Goal: Information Seeking & Learning: Learn about a topic

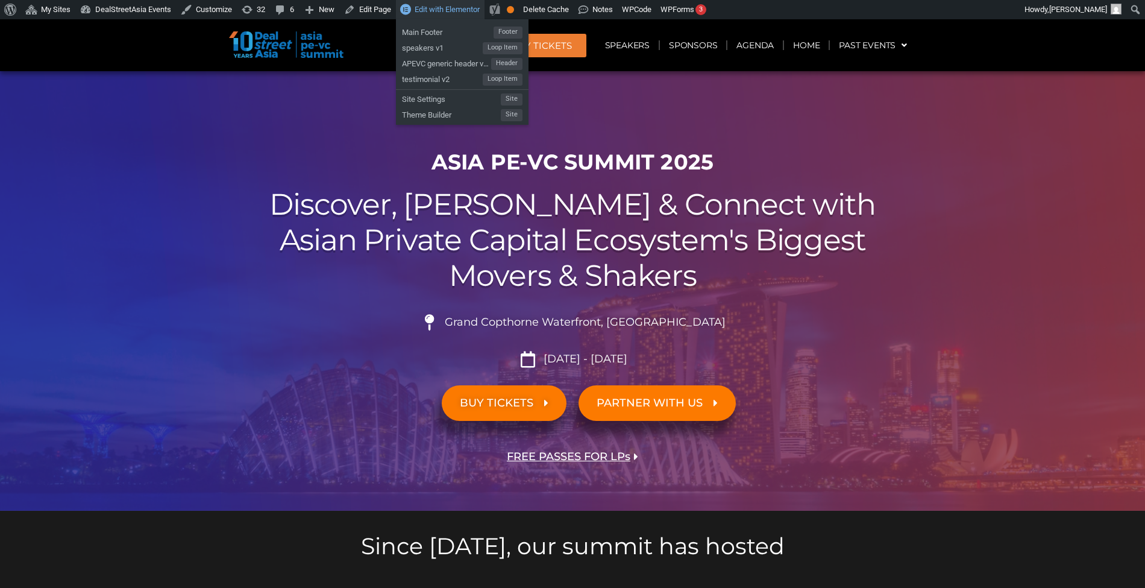
click at [433, 13] on span "Edit with Elementor" at bounding box center [447, 9] width 65 height 9
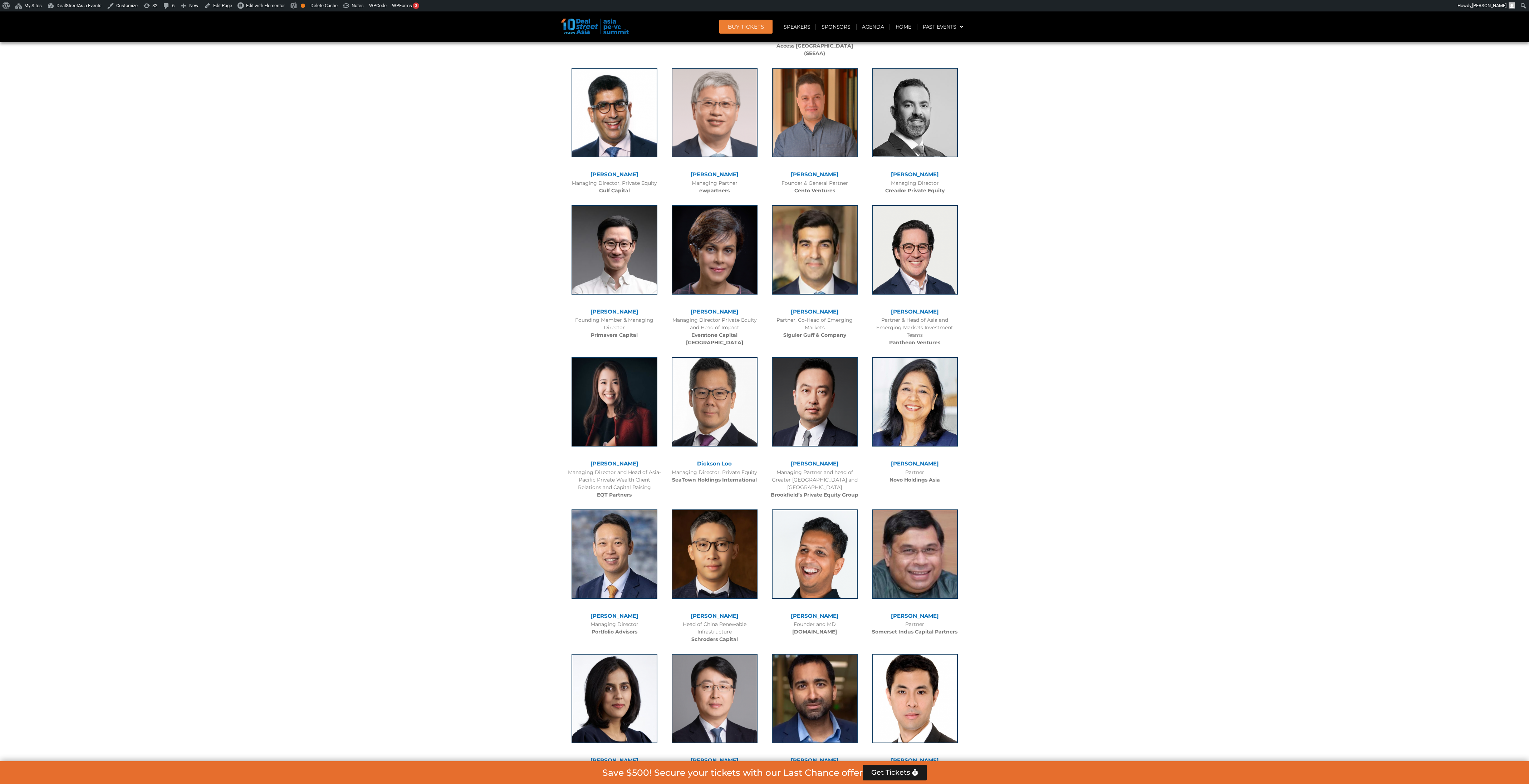
scroll to position [1970, 0]
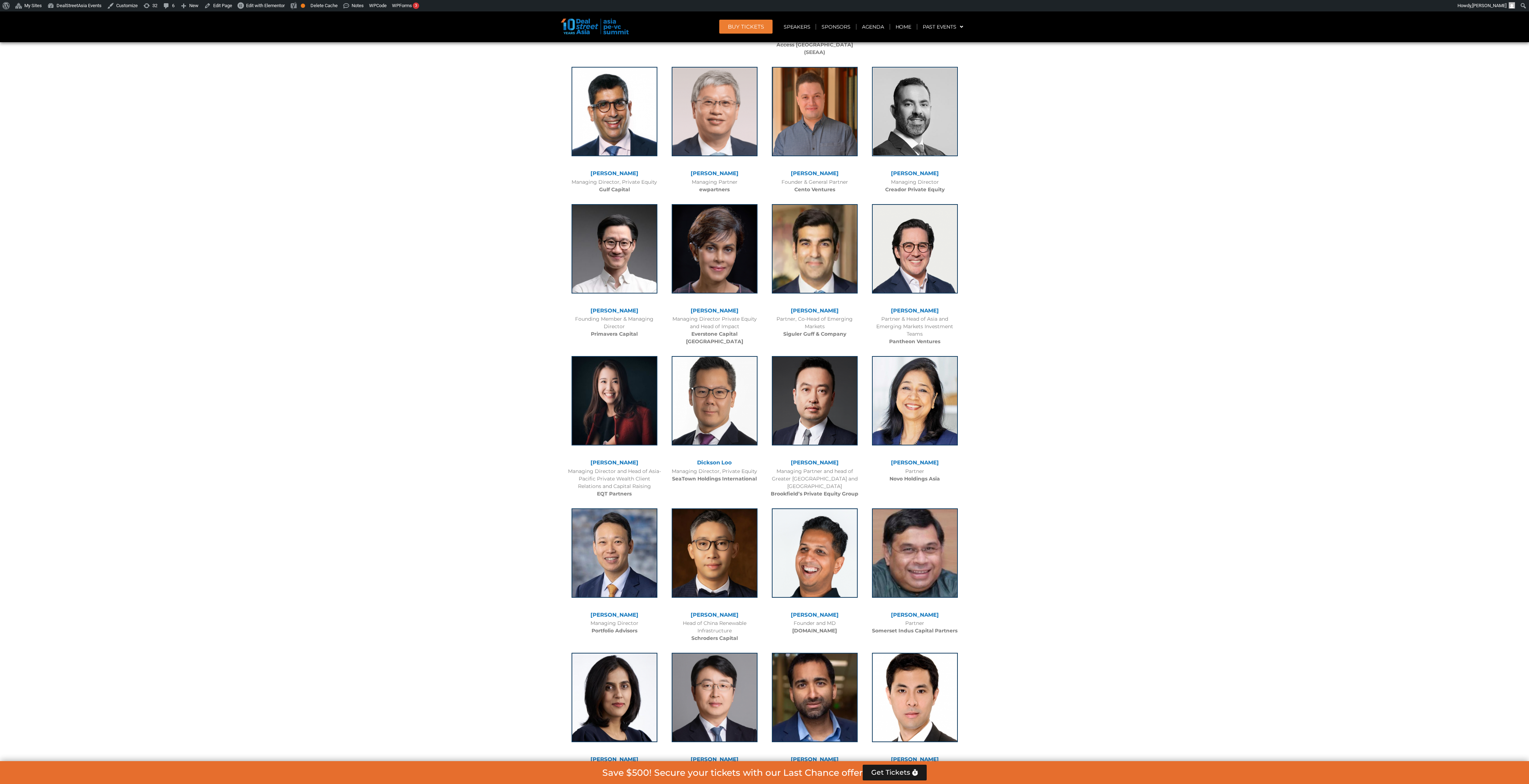
click at [679, 348] on div at bounding box center [764, 780] width 1529 height 3909
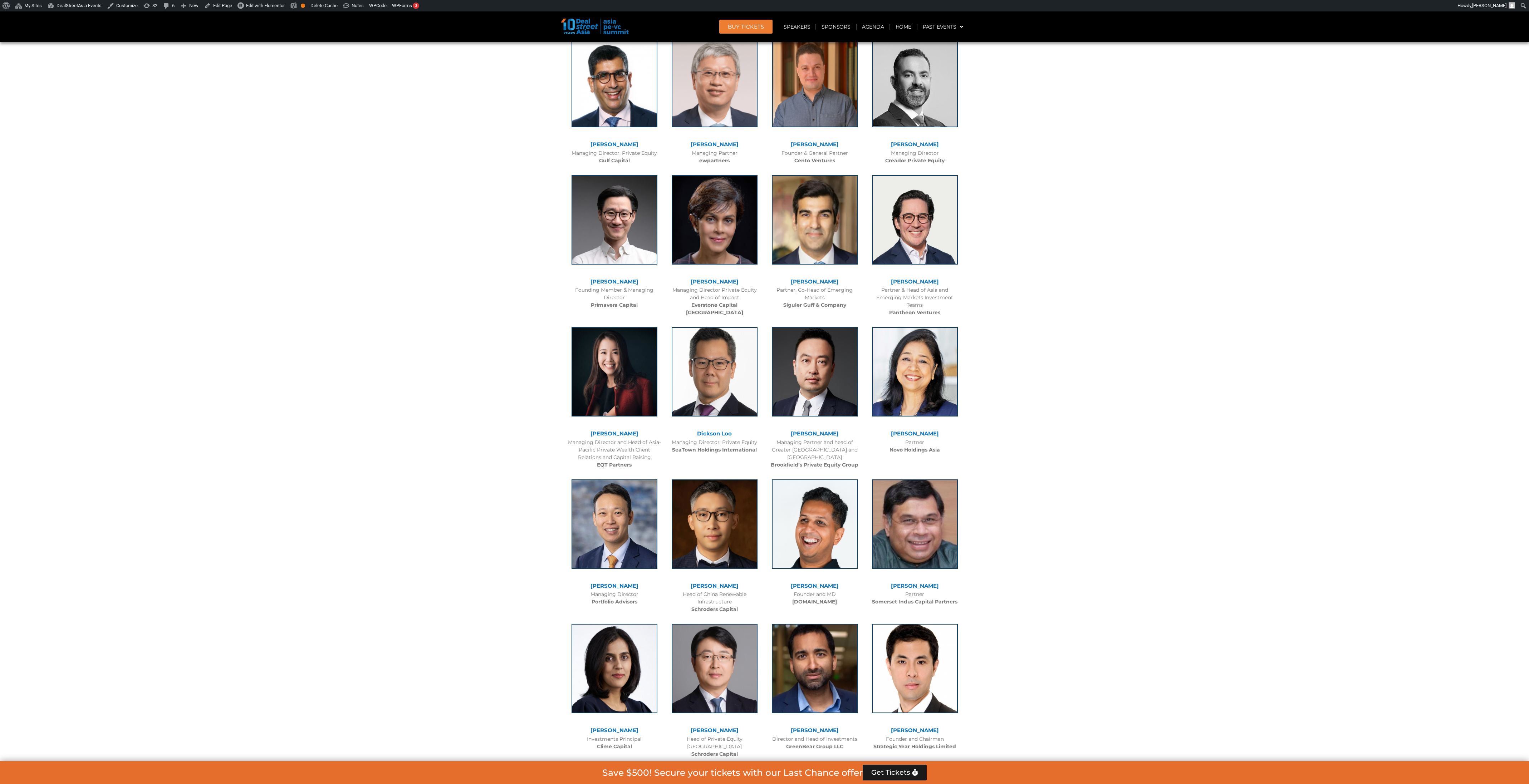
scroll to position [1992, 0]
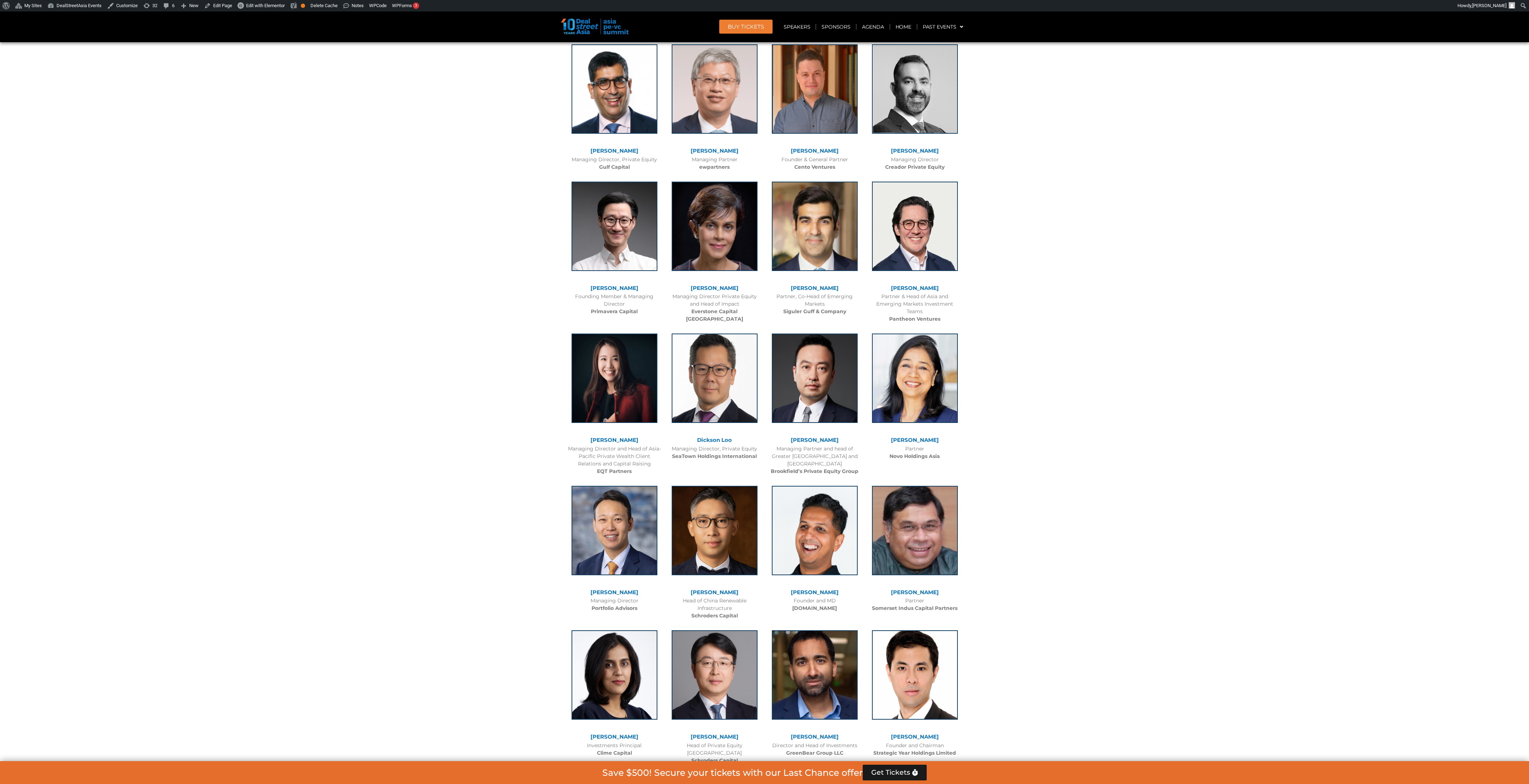
click at [679, 348] on div at bounding box center [764, 758] width 1529 height 3909
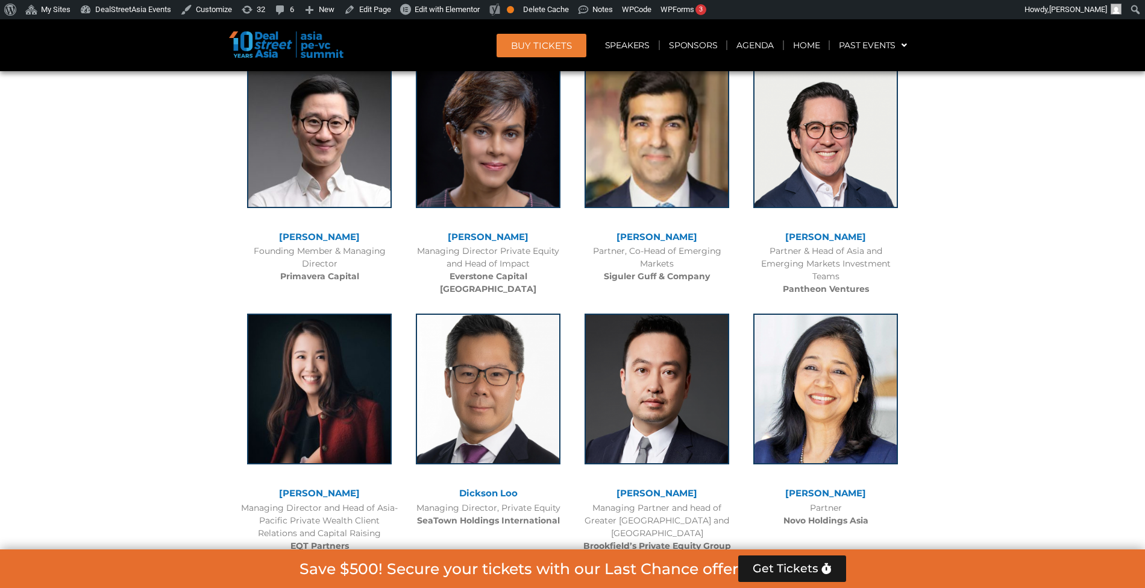
scroll to position [3605, 0]
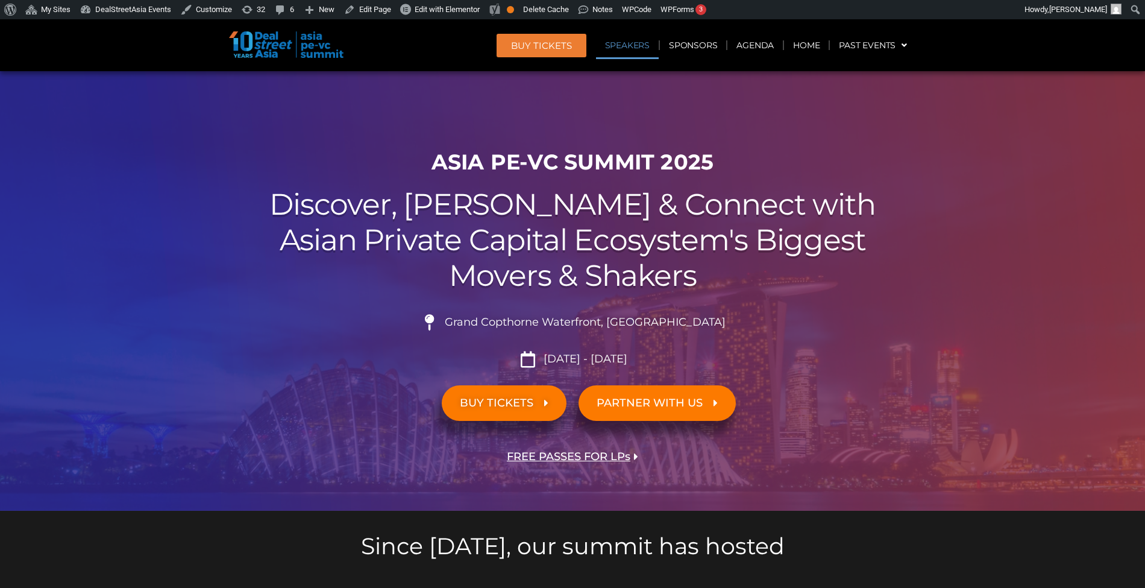
click at [630, 57] on link "Speakers" at bounding box center [627, 45] width 63 height 28
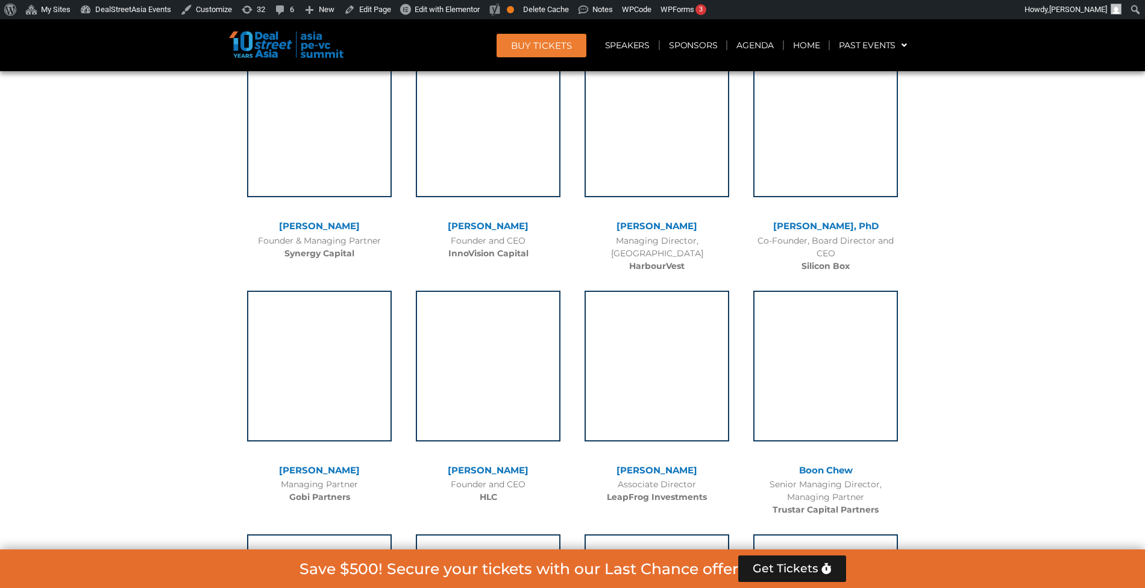
scroll to position [6169, 0]
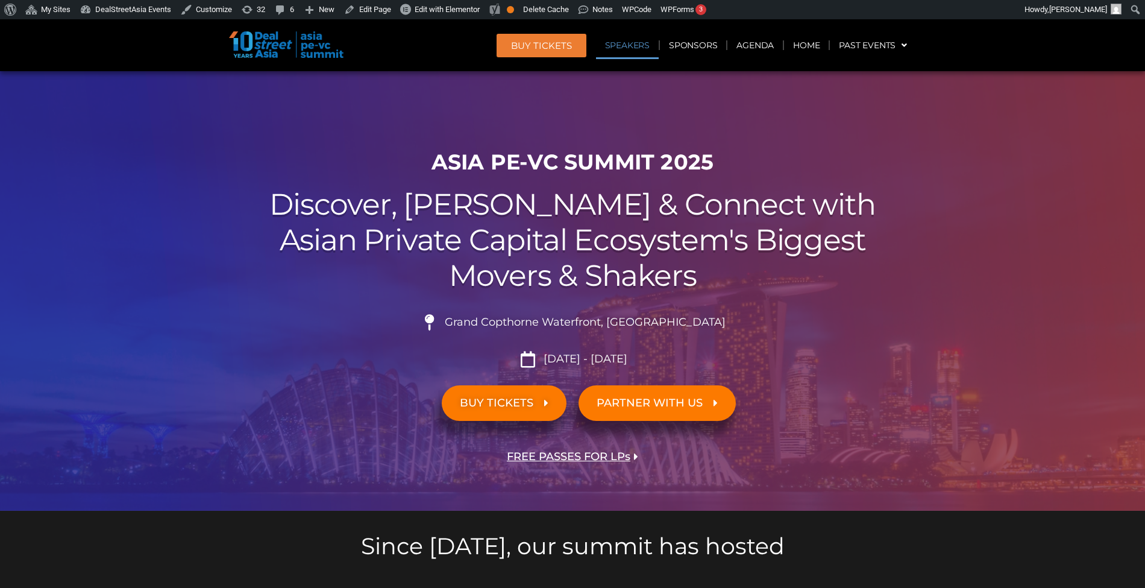
click at [641, 39] on link "Speakers" at bounding box center [627, 45] width 63 height 28
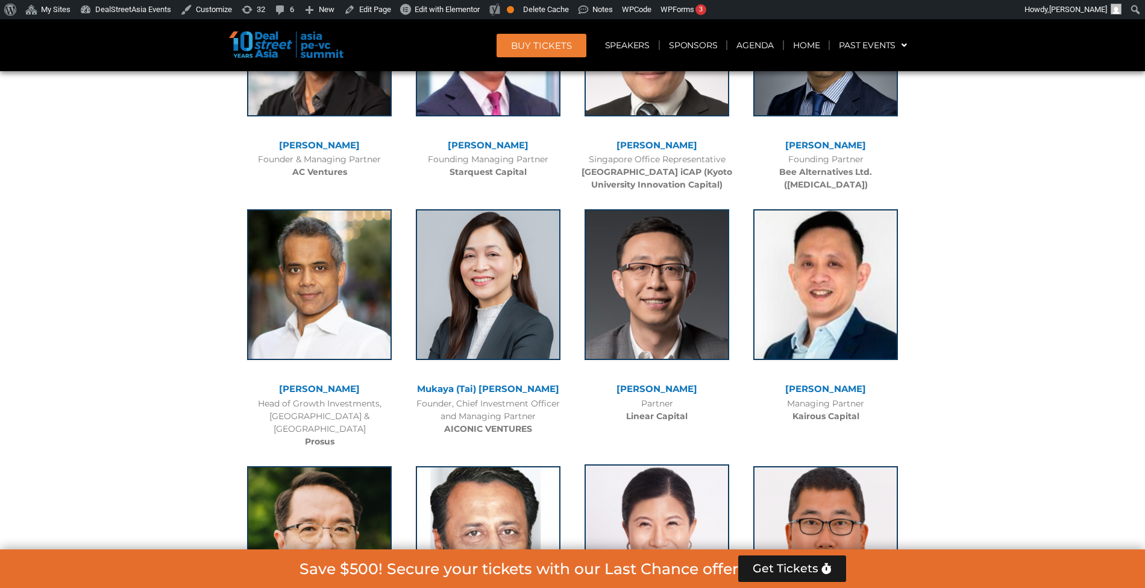
scroll to position [5186, 0]
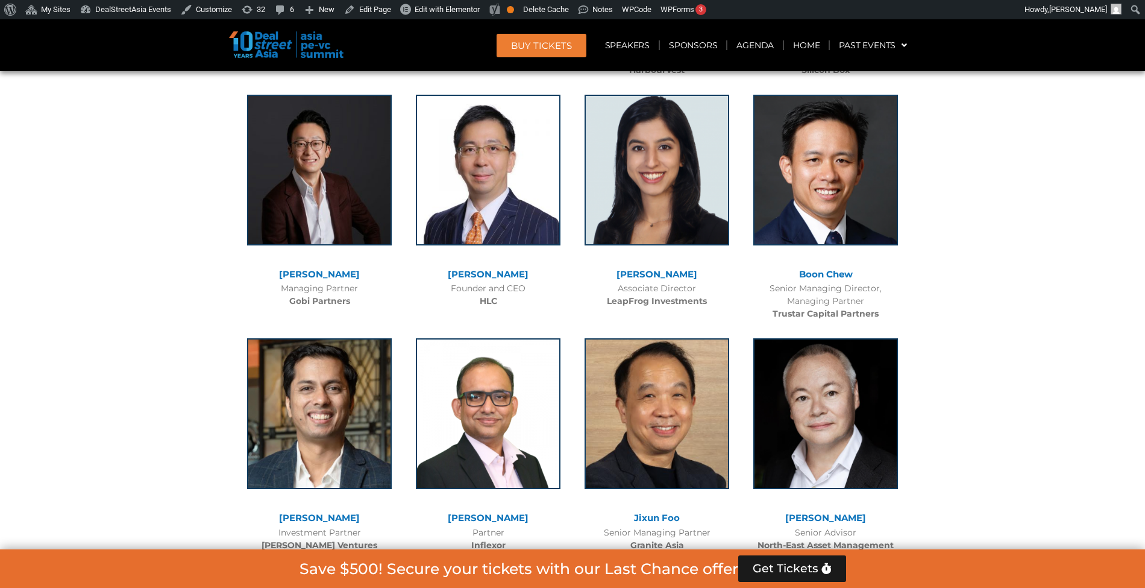
scroll to position [6325, 0]
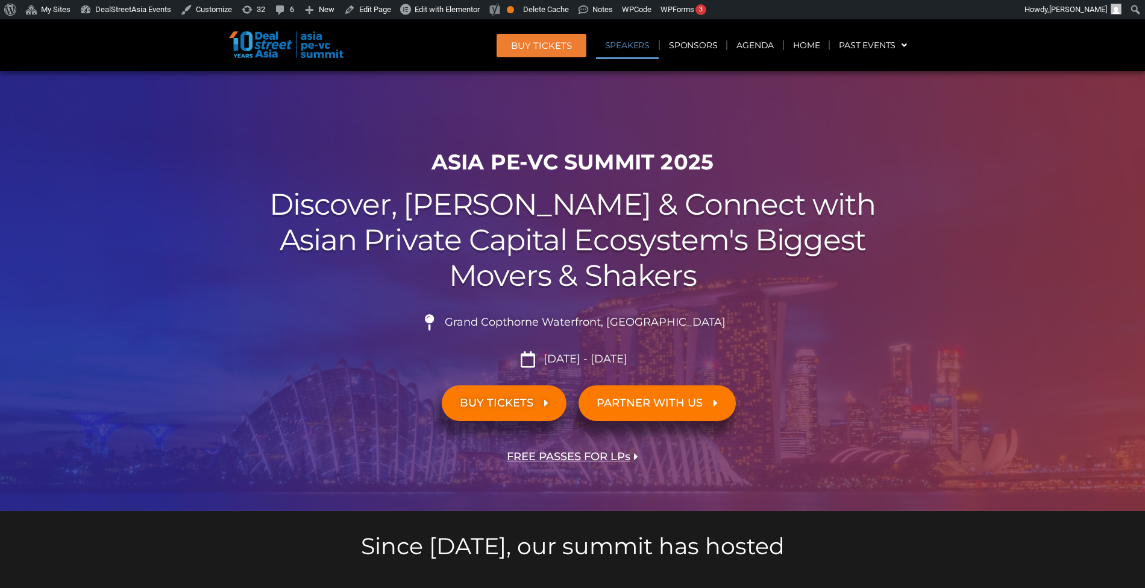
click at [633, 58] on link "Speakers" at bounding box center [627, 45] width 63 height 28
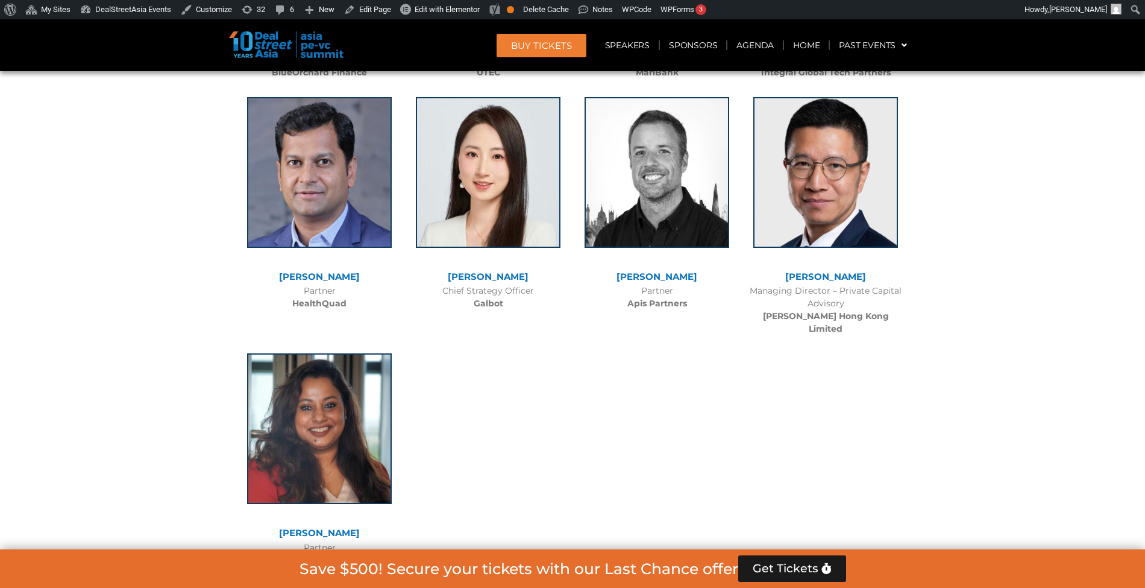
scroll to position [7285, 0]
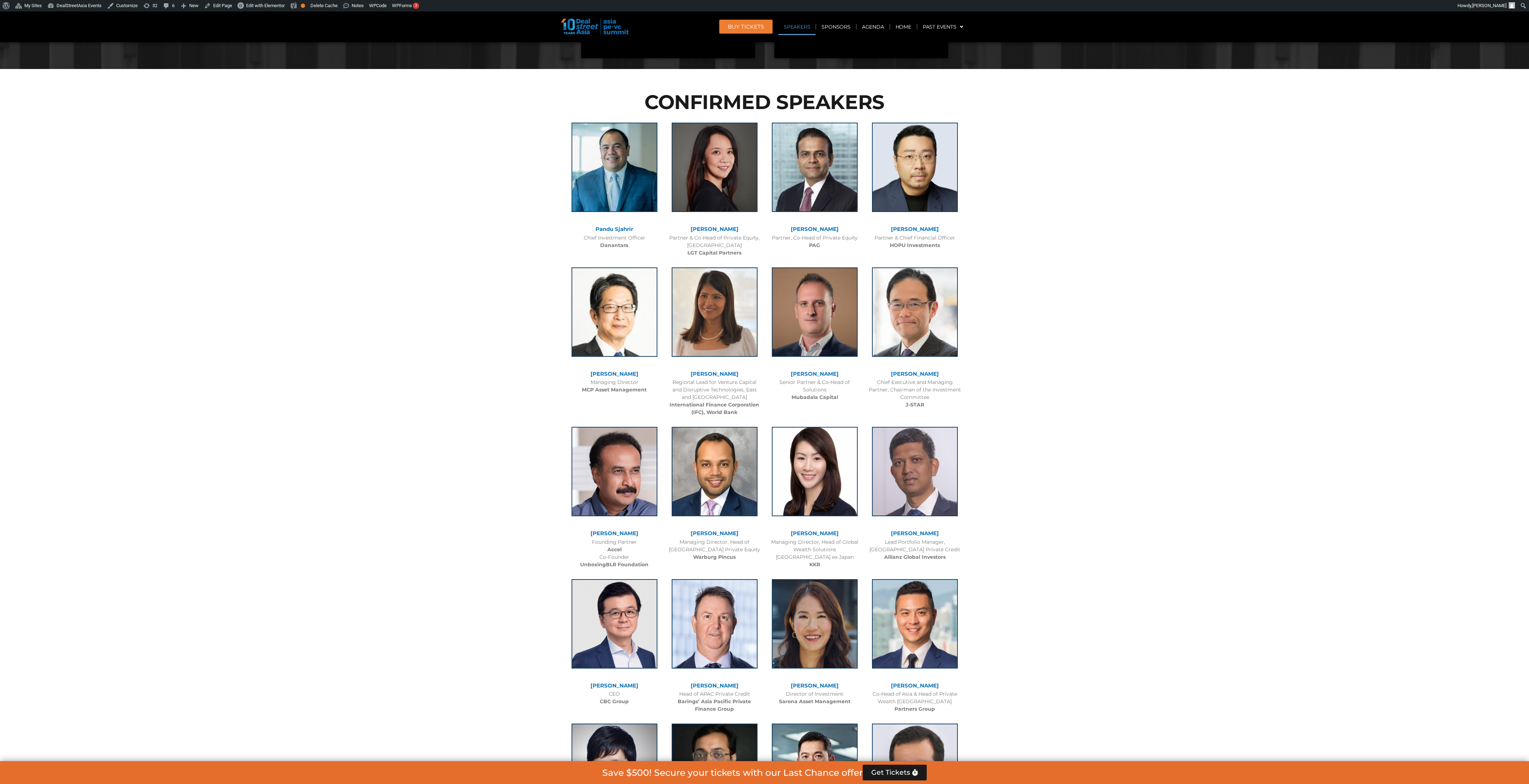
scroll to position [733, 0]
